Goal: Transaction & Acquisition: Purchase product/service

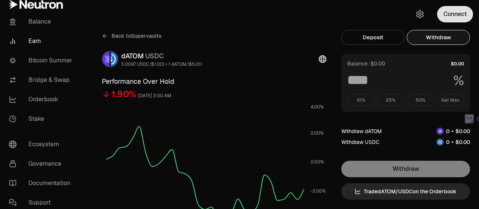
click at [458, 19] on button "Connect" at bounding box center [456, 14] width 36 height 16
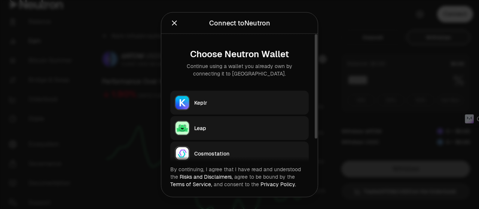
click at [252, 99] on div "Keplr" at bounding box center [249, 102] width 110 height 7
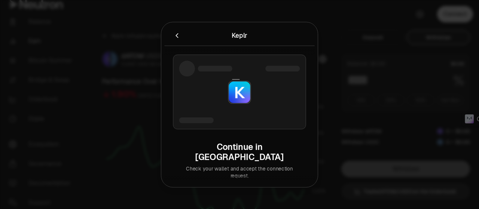
type input "***"
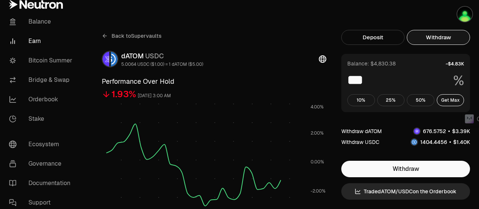
drag, startPoint x: 354, startPoint y: 2, endPoint x: 304, endPoint y: 10, distance: 50.8
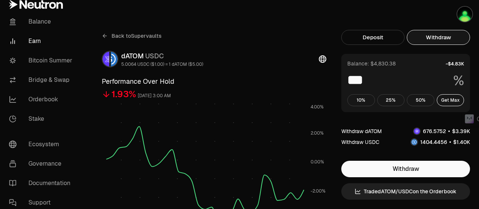
click at [403, 190] on link "Trade dATOM / USDC on the Orderbook" at bounding box center [406, 192] width 129 height 16
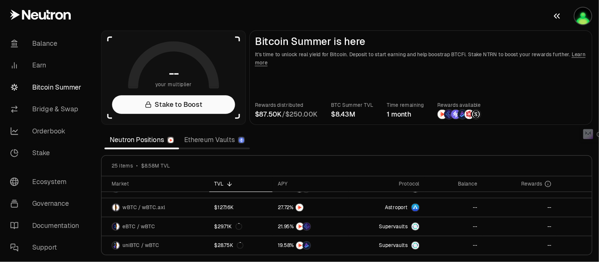
scroll to position [112, 0]
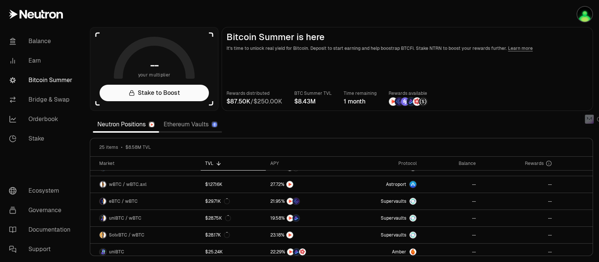
drag, startPoint x: 447, startPoint y: 0, endPoint x: 349, endPoint y: 128, distance: 160.6
click at [349, 128] on section "-- your multiplier Stake to Boost Bitcoin Summer is here It's time to unlock re…" at bounding box center [341, 131] width 515 height 262
click at [273, 164] on div "APY" at bounding box center [304, 163] width 69 height 6
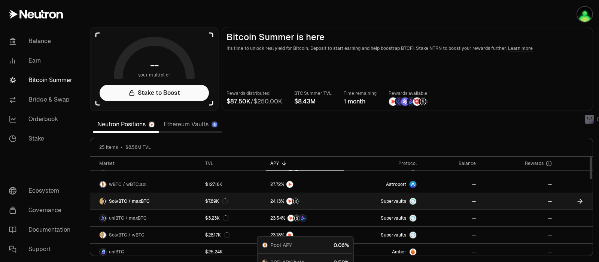
scroll to position [0, 0]
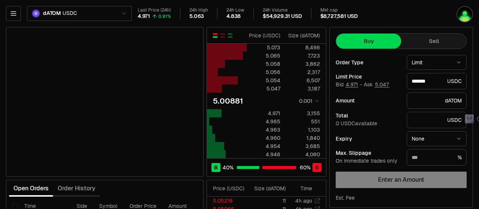
type input "*******"
click at [429, 37] on button "Sell" at bounding box center [434, 41] width 65 height 15
